Goal: Information Seeking & Learning: Find specific fact

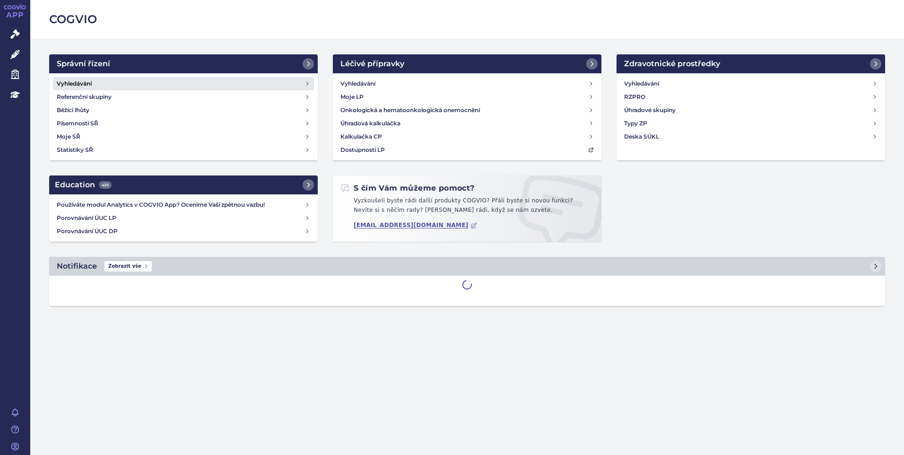
click at [77, 83] on h4 "Vyhledávání" at bounding box center [74, 83] width 35 height 9
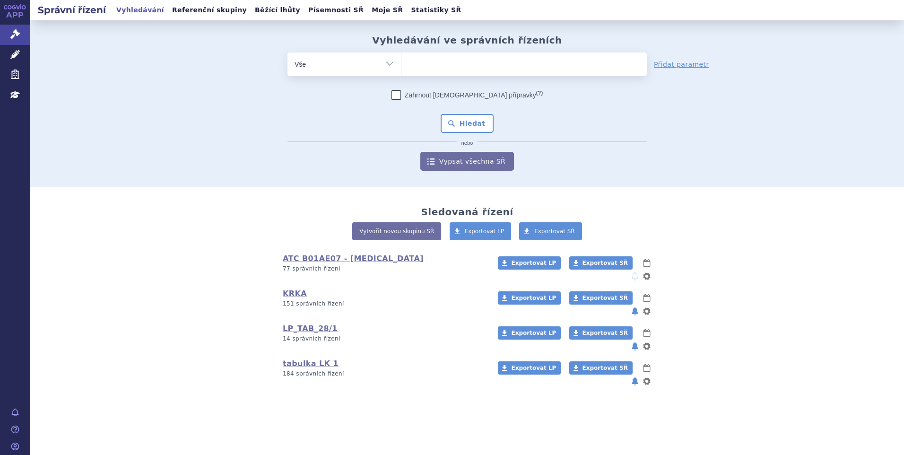
type input "SUKLS35039/2025"
select select "SUKLS35039/2025"
click at [459, 128] on button "Hledat" at bounding box center [467, 123] width 53 height 19
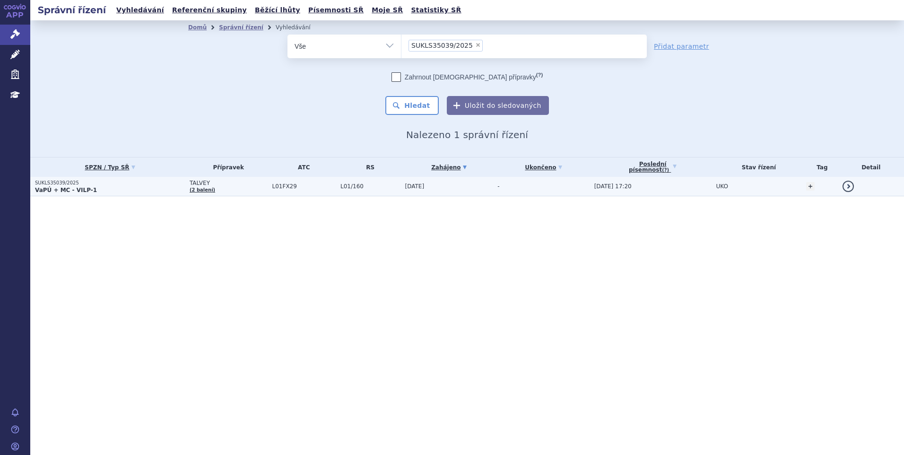
click at [281, 189] on span "L01FX29" at bounding box center [303, 186] width 63 height 7
